Goal: Find specific page/section: Find specific page/section

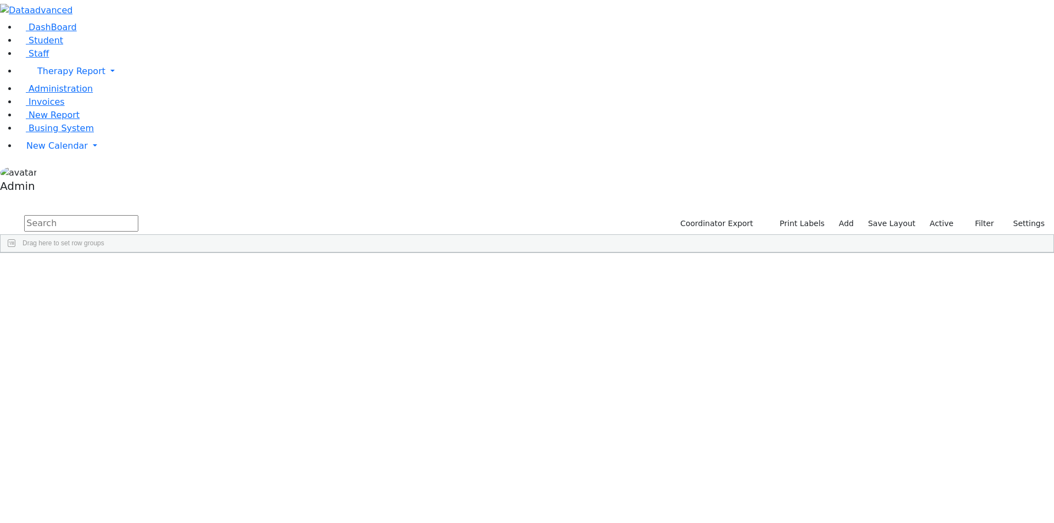
click at [53, 60] on li "Staff" at bounding box center [536, 53] width 1037 height 13
click at [47, 59] on link "Staff" at bounding box center [33, 53] width 31 height 10
click at [964, 215] on button "Print" at bounding box center [974, 223] width 36 height 17
click at [945, 254] on link "Directory" at bounding box center [947, 263] width 87 height 18
click at [195, 0] on div at bounding box center [527, 0] width 1054 height 0
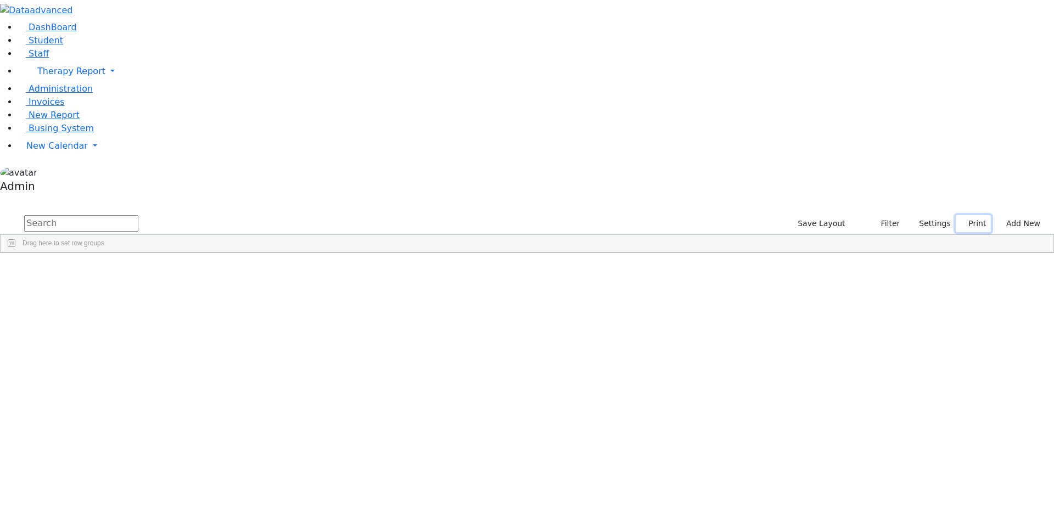
click at [967, 215] on button "Print" at bounding box center [974, 223] width 36 height 17
click at [954, 254] on link "Directory" at bounding box center [947, 263] width 87 height 18
click at [774, 197] on div "Staffs 309 A 24 K 24 W 24 A 24 K 24 W 24 876" at bounding box center [527, 205] width 1054 height 16
